Goal: Task Accomplishment & Management: Use online tool/utility

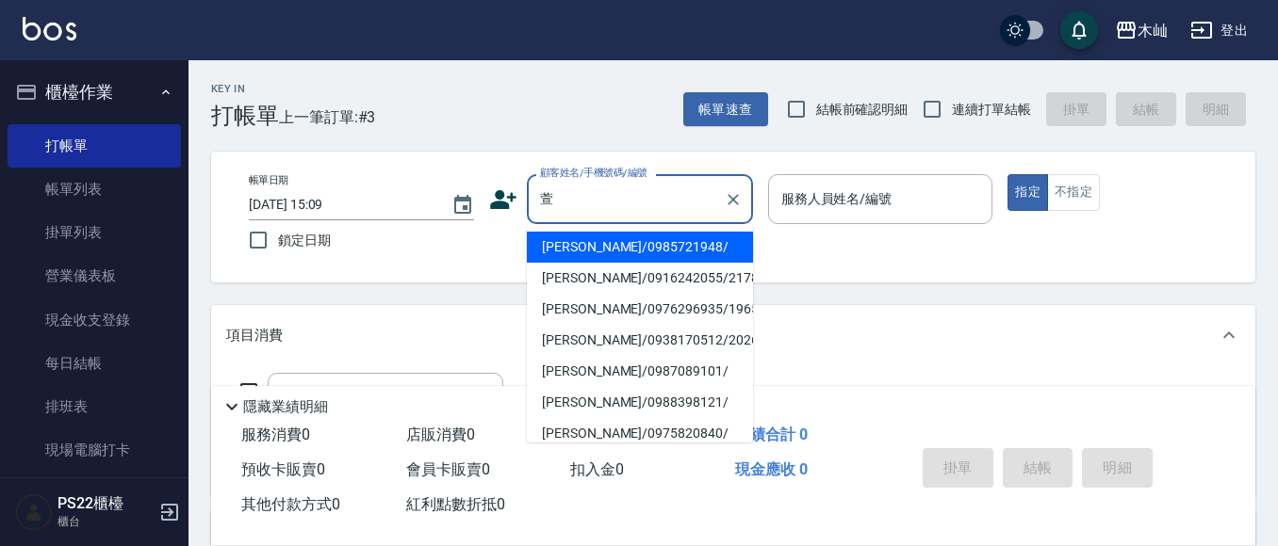
click at [634, 252] on li "[PERSON_NAME]/0985721948/" at bounding box center [640, 247] width 226 height 31
type input "[PERSON_NAME]/0985721948/"
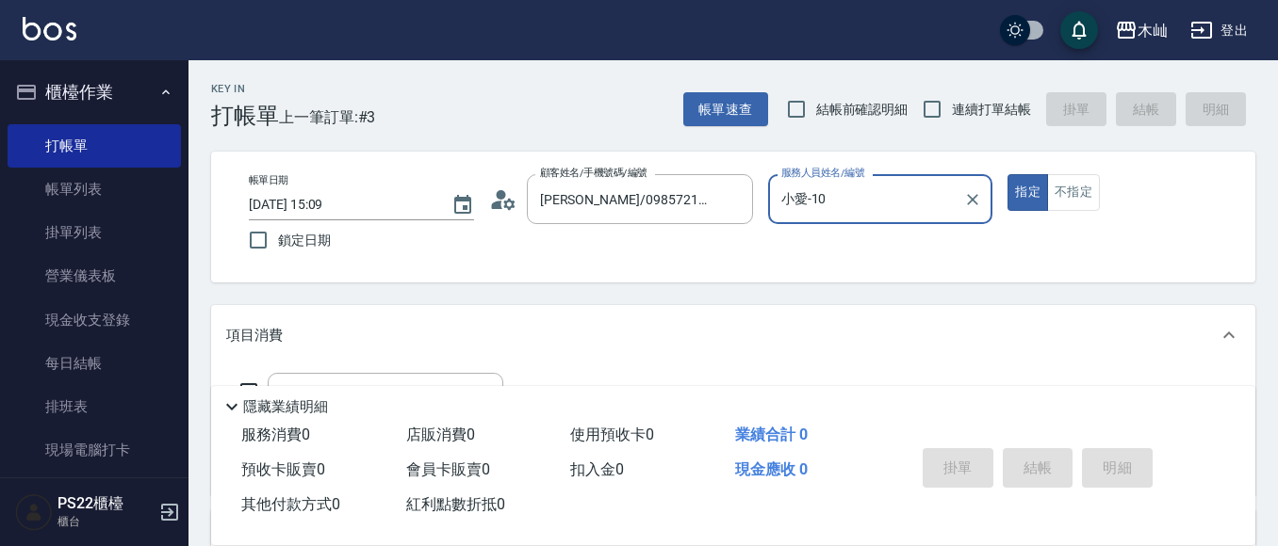
type input "小愛-10"
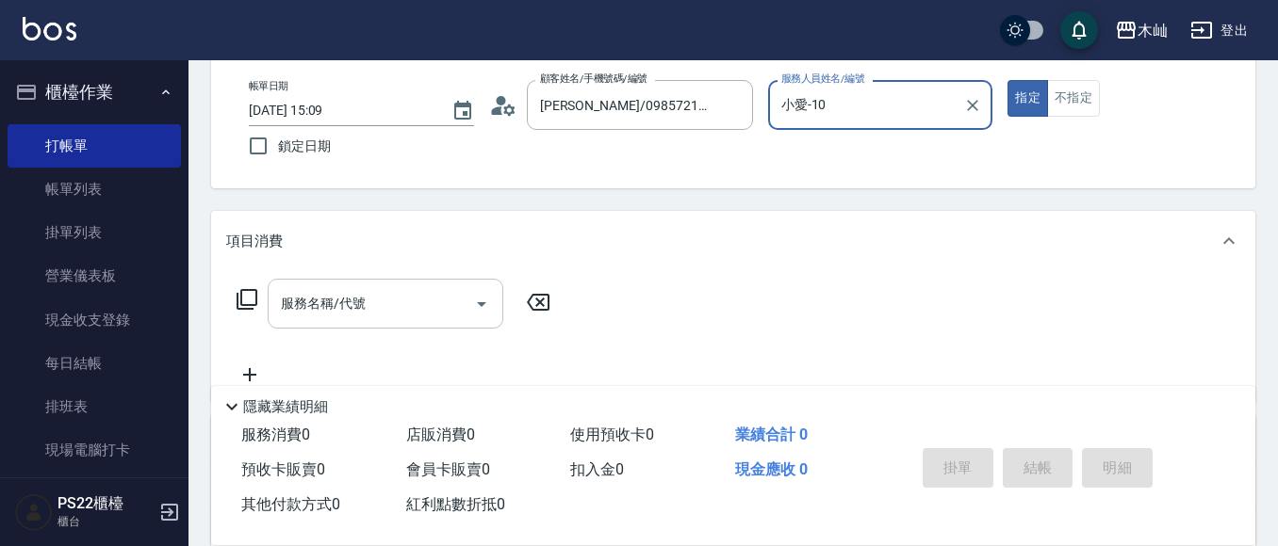
click at [404, 286] on div "服務名稱/代號" at bounding box center [386, 304] width 236 height 50
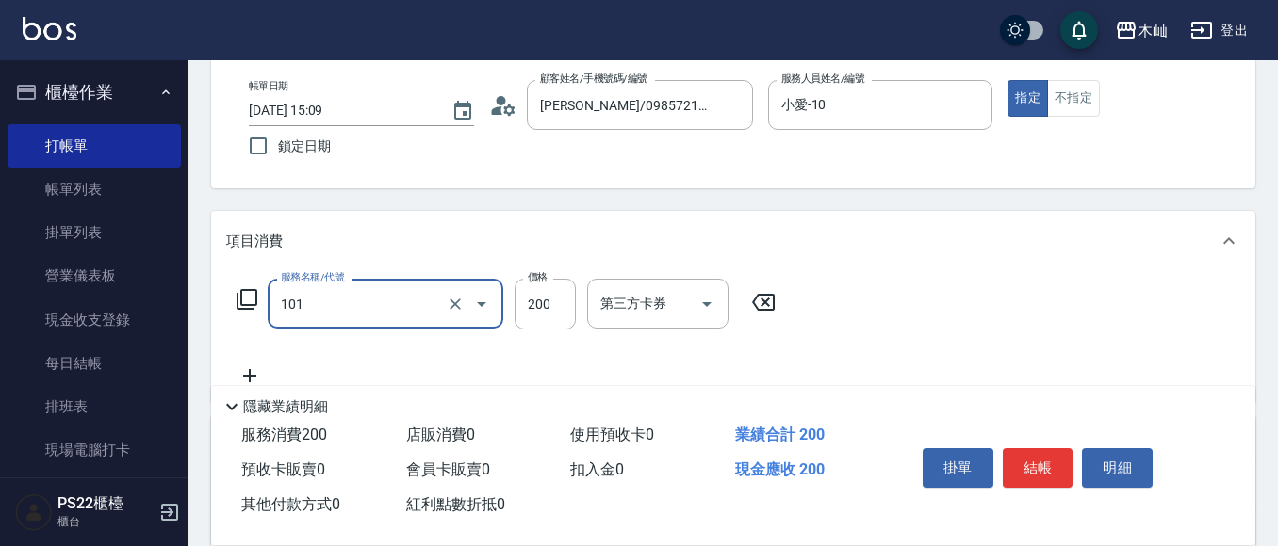
type input "洗髮(101)"
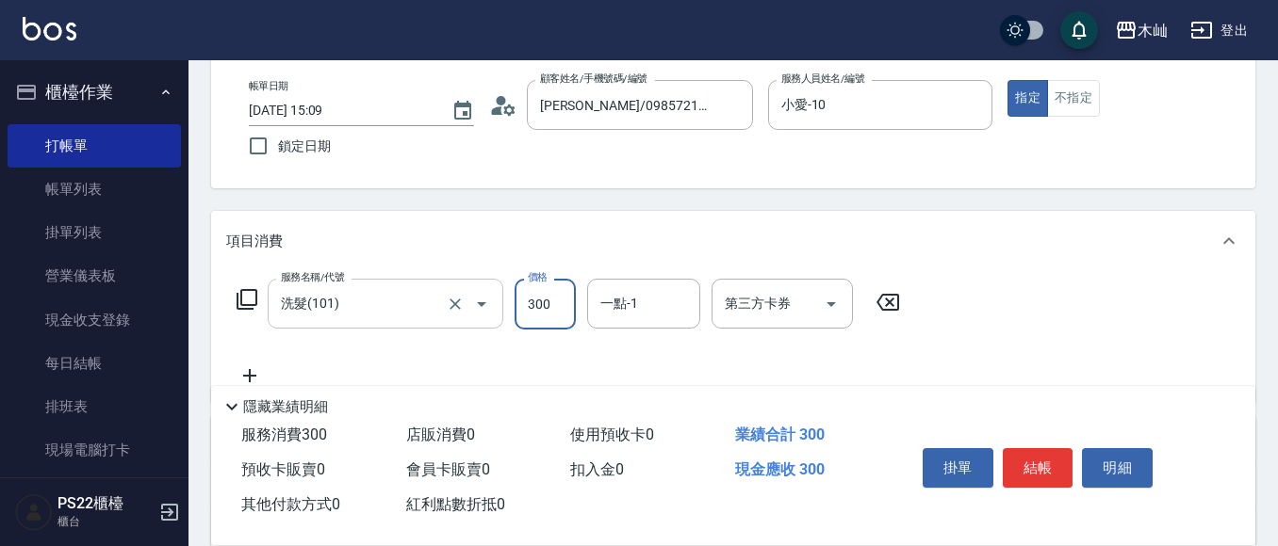
type input "300"
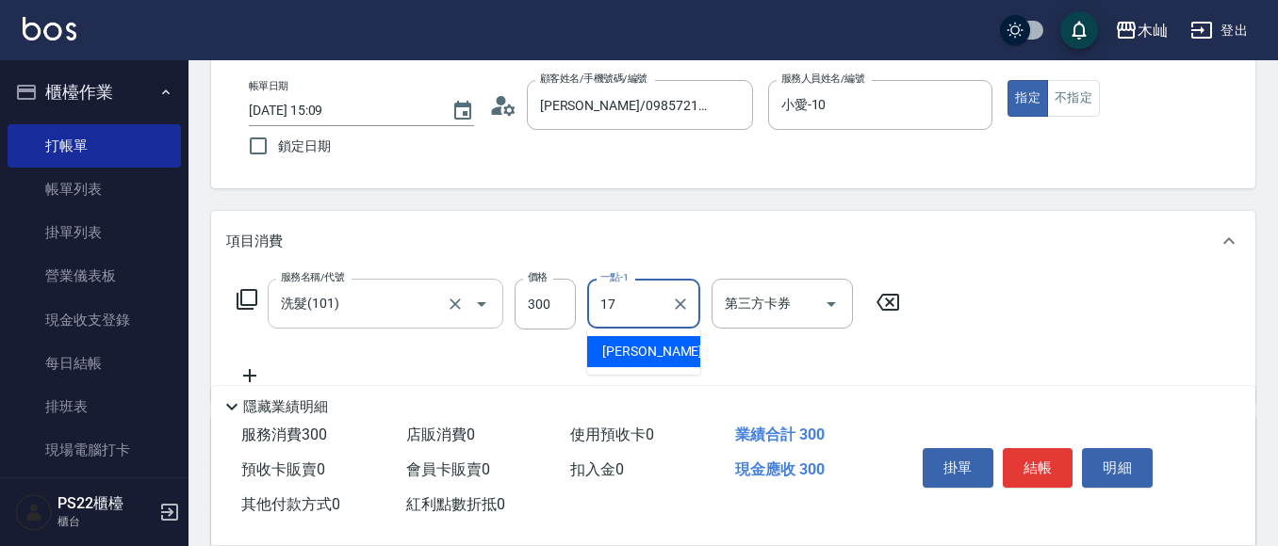
type input "[PERSON_NAME]-17"
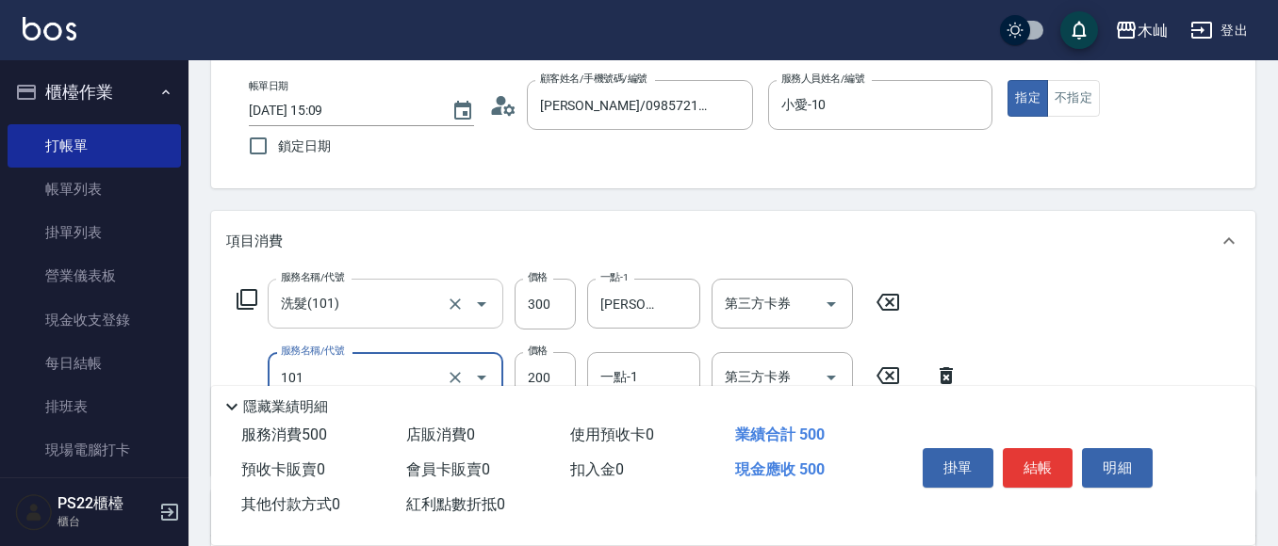
type input "洗髮(101)"
type input "300"
click at [1047, 468] on button "結帳" at bounding box center [1037, 468] width 71 height 40
